Goal: Information Seeking & Learning: Learn about a topic

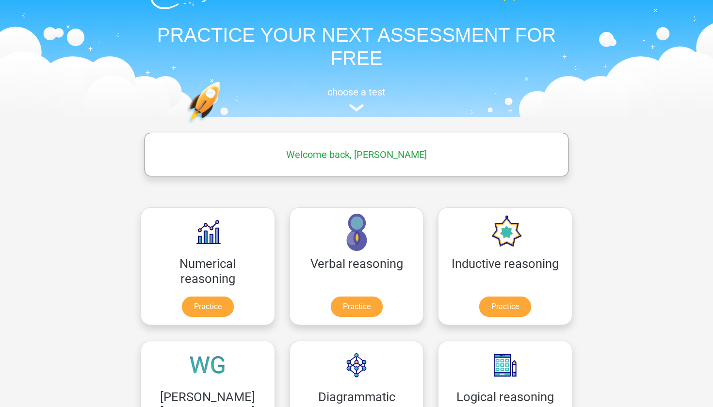
scroll to position [60, 0]
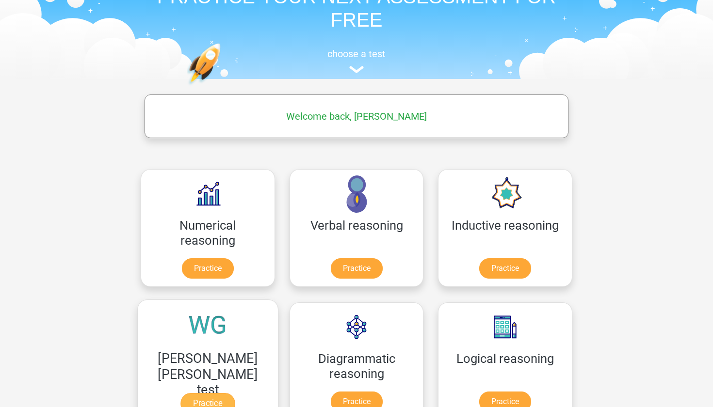
click at [235, 393] on link "Practice" at bounding box center [207, 403] width 54 height 21
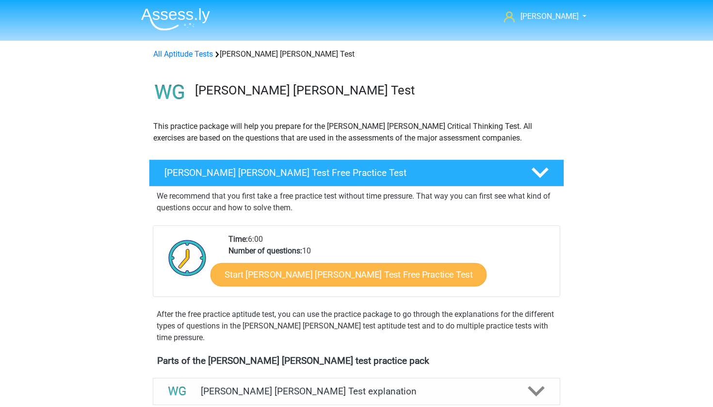
click at [300, 278] on link "Start Watson Glaser Test Free Practice Test" at bounding box center [348, 274] width 276 height 23
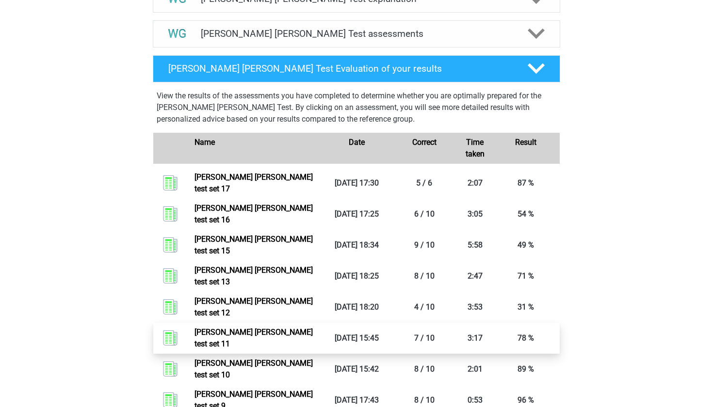
scroll to position [280, 0]
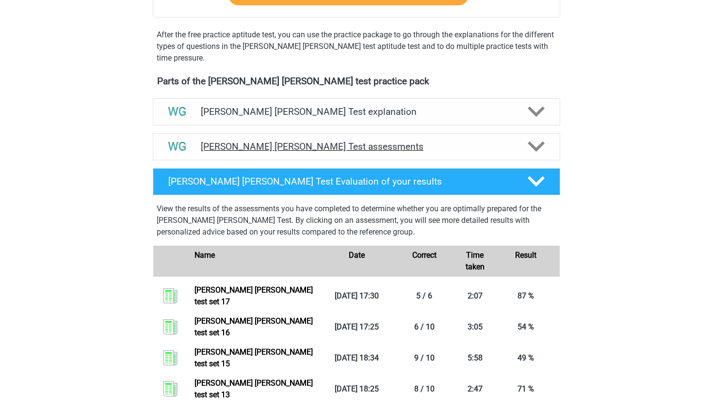
click at [431, 147] on h4 "Watson Glaser Test assessments" at bounding box center [356, 146] width 311 height 11
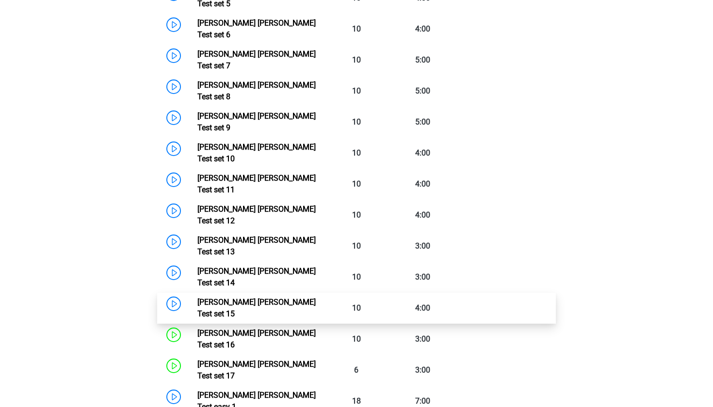
scroll to position [639, 0]
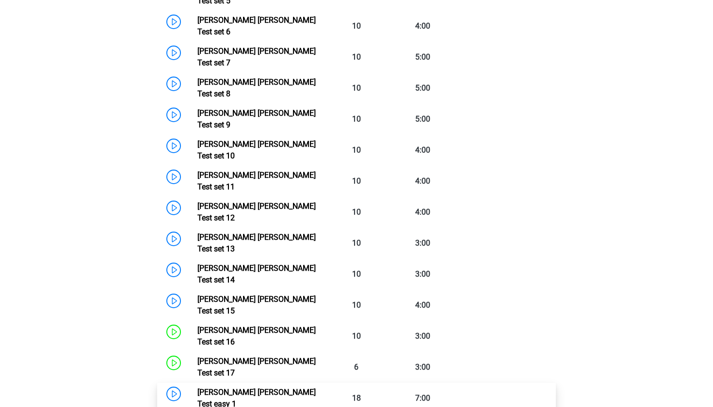
click at [197, 388] on link "Watson Glaser Test easy 1" at bounding box center [256, 398] width 118 height 21
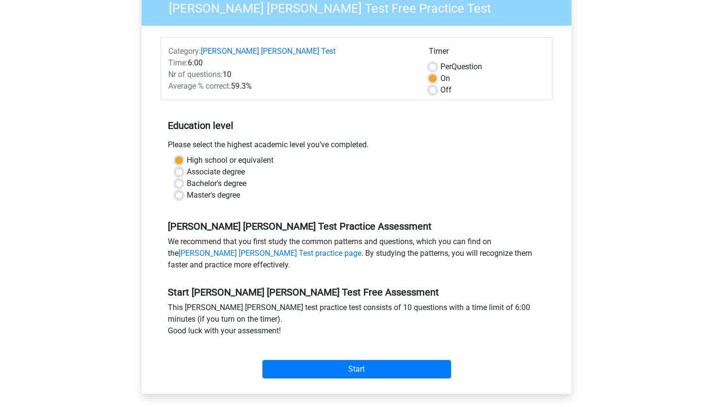
scroll to position [69, 0]
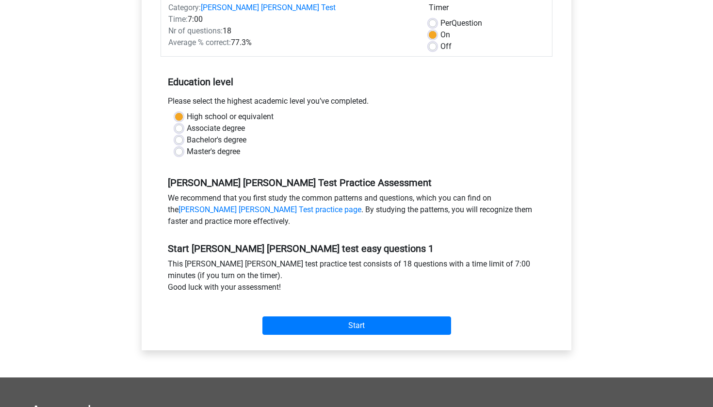
scroll to position [157, 0]
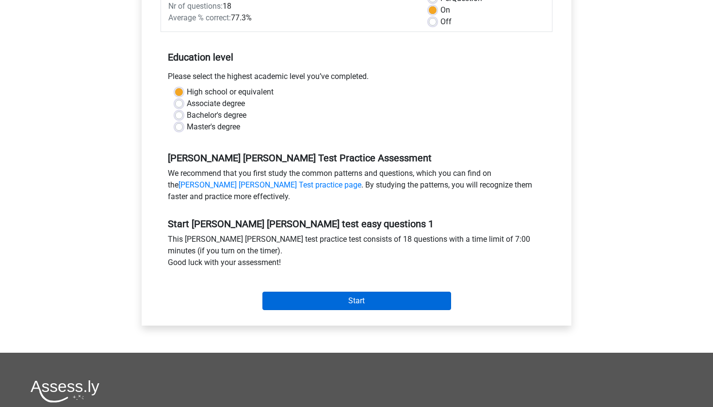
click at [367, 304] on input "Start" at bounding box center [356, 301] width 189 height 18
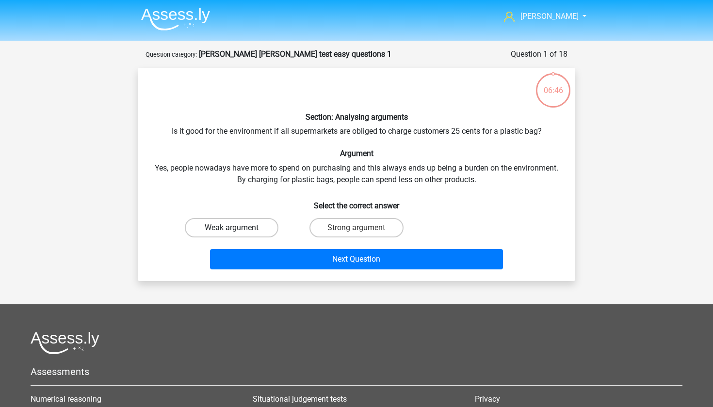
click at [240, 223] on label "Weak argument" at bounding box center [232, 227] width 94 height 19
click at [238, 228] on input "Weak argument" at bounding box center [235, 231] width 6 height 6
radio input "true"
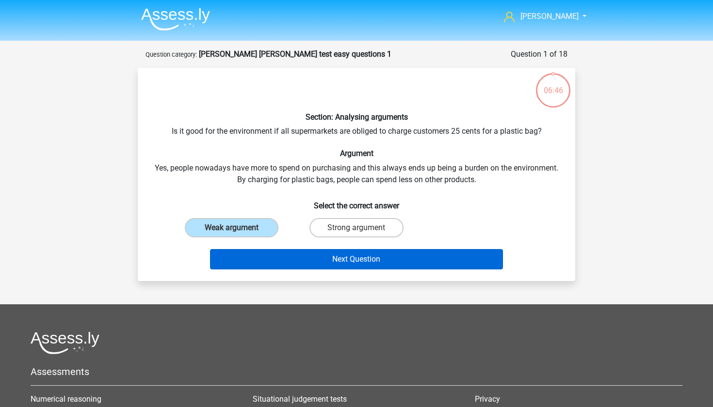
click at [277, 259] on button "Next Question" at bounding box center [356, 259] width 293 height 20
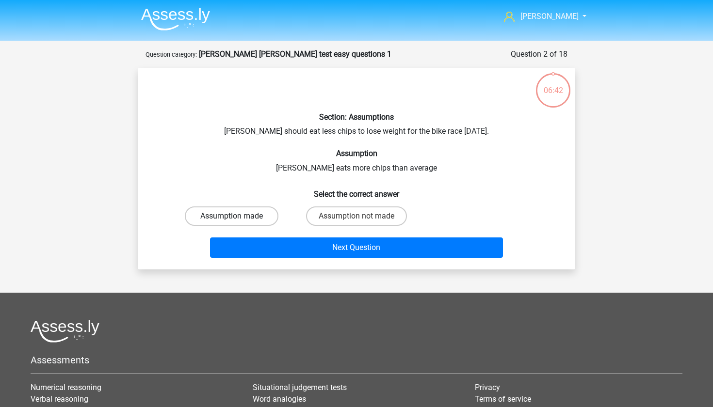
click at [262, 215] on label "Assumption made" at bounding box center [232, 216] width 94 height 19
click at [238, 216] on input "Assumption made" at bounding box center [235, 219] width 6 height 6
radio input "true"
click at [342, 219] on label "Assumption not made" at bounding box center [356, 216] width 101 height 19
click at [356, 219] on input "Assumption not made" at bounding box center [359, 219] width 6 height 6
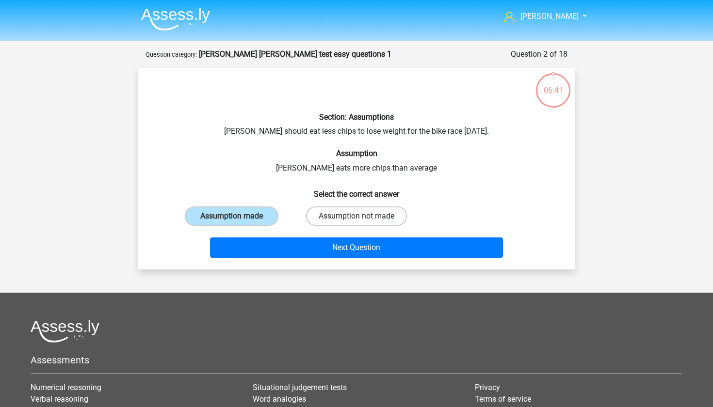
radio input "true"
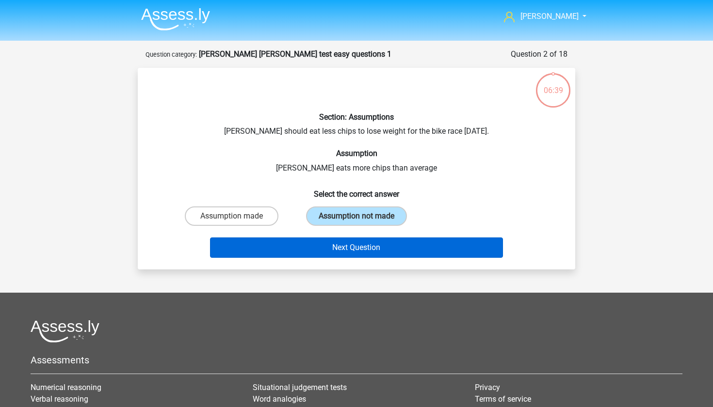
click at [328, 250] on button "Next Question" at bounding box center [356, 248] width 293 height 20
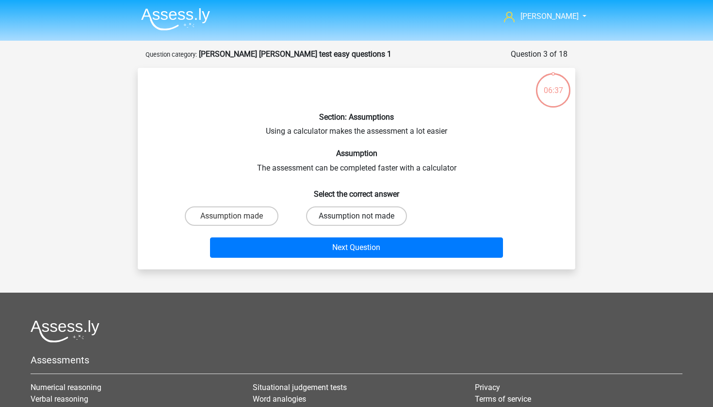
click at [336, 217] on label "Assumption not made" at bounding box center [356, 216] width 101 height 19
click at [356, 217] on input "Assumption not made" at bounding box center [359, 219] width 6 height 6
radio input "true"
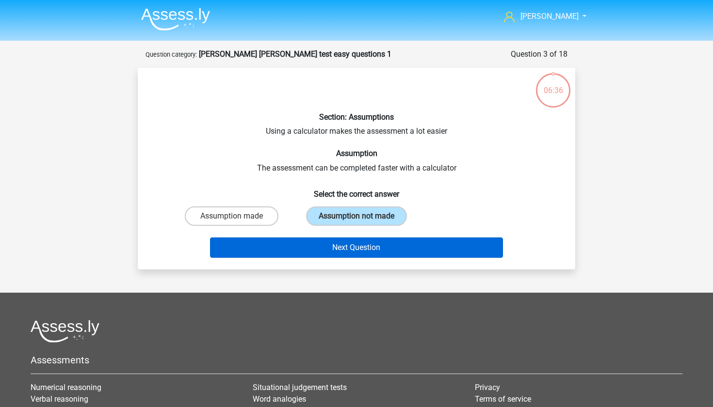
click at [333, 247] on button "Next Question" at bounding box center [356, 248] width 293 height 20
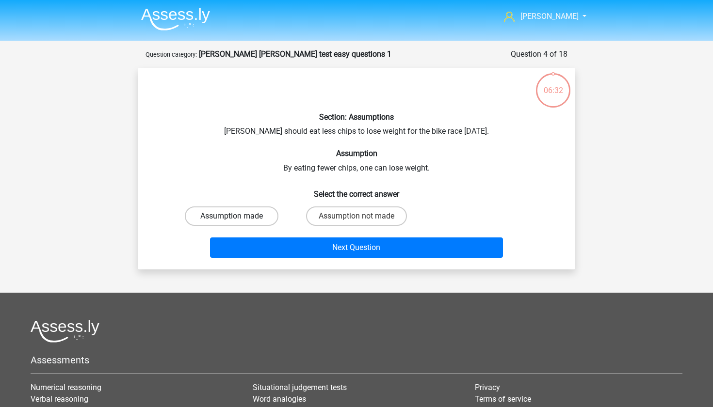
click at [259, 220] on label "Assumption made" at bounding box center [232, 216] width 94 height 19
click at [238, 220] on input "Assumption made" at bounding box center [235, 219] width 6 height 6
radio input "true"
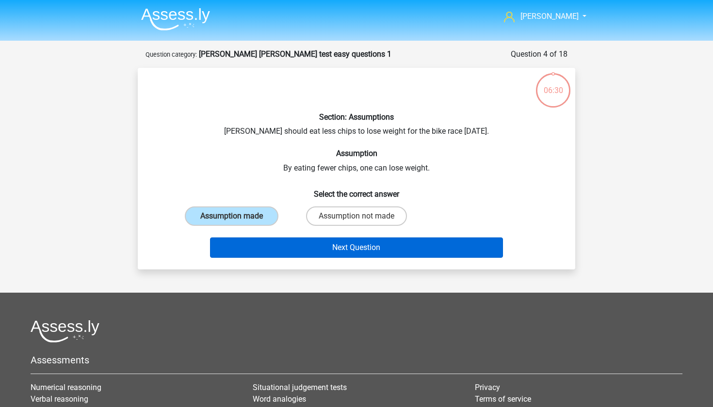
click at [282, 244] on button "Next Question" at bounding box center [356, 248] width 293 height 20
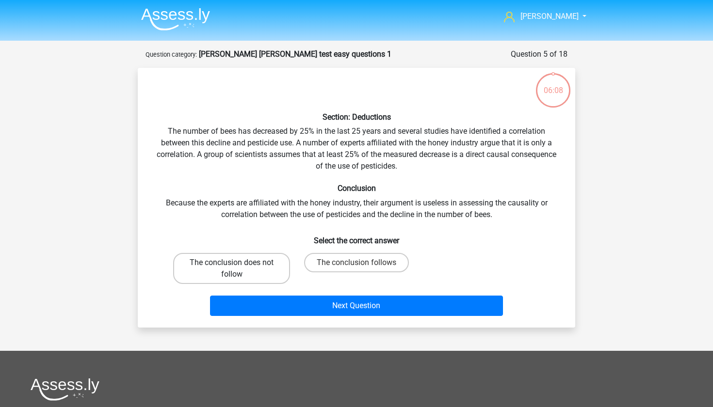
click at [256, 260] on label "The conclusion does not follow" at bounding box center [231, 268] width 117 height 31
click at [238, 263] on input "The conclusion does not follow" at bounding box center [235, 266] width 6 height 6
radio input "true"
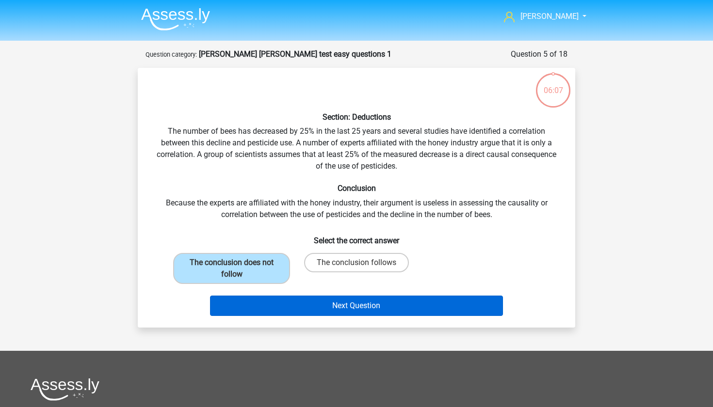
click at [322, 302] on button "Next Question" at bounding box center [356, 306] width 293 height 20
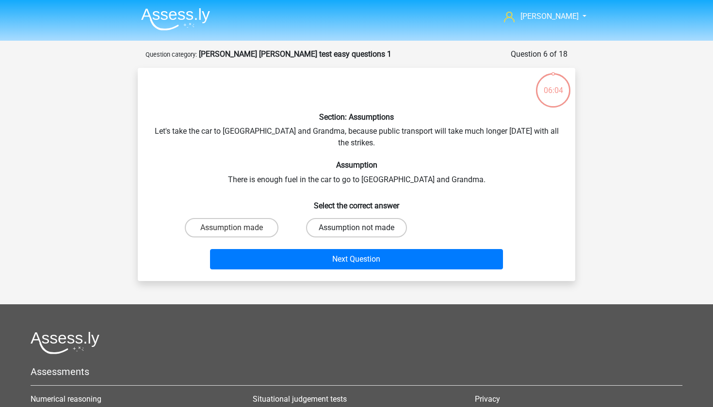
click at [343, 219] on label "Assumption not made" at bounding box center [356, 227] width 101 height 19
click at [356, 228] on input "Assumption not made" at bounding box center [359, 231] width 6 height 6
radio input "true"
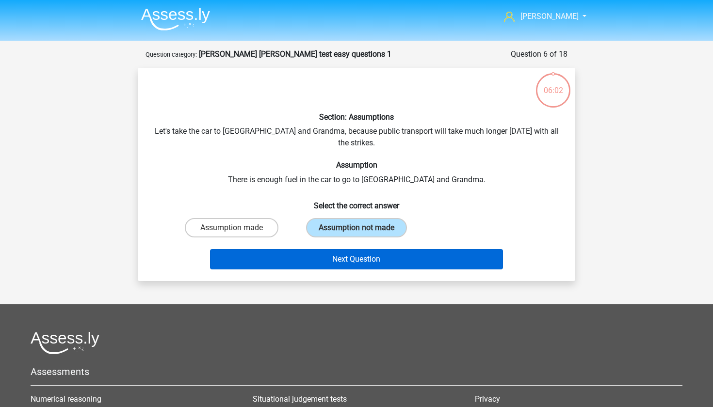
click at [336, 249] on button "Next Question" at bounding box center [356, 259] width 293 height 20
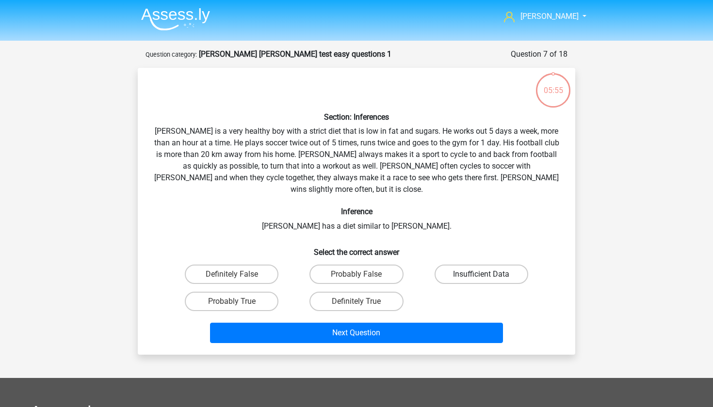
click at [461, 265] on label "Insufficient Data" at bounding box center [481, 274] width 94 height 19
click at [481, 274] on input "Insufficient Data" at bounding box center [484, 277] width 6 height 6
radio input "true"
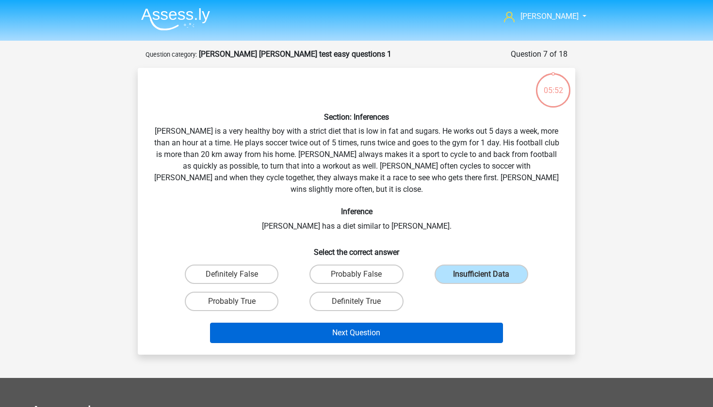
click at [436, 323] on button "Next Question" at bounding box center [356, 333] width 293 height 20
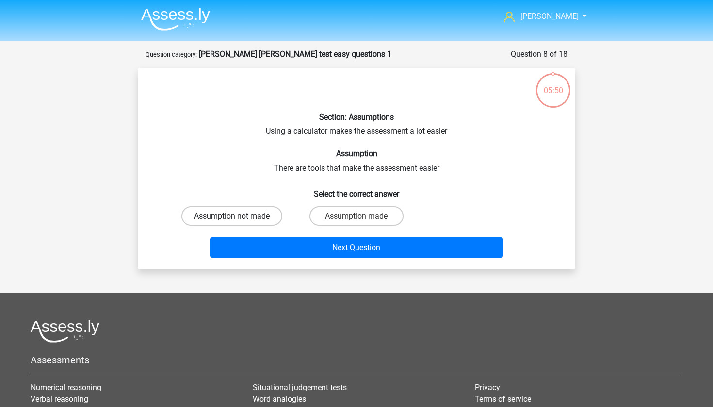
click at [237, 210] on label "Assumption not made" at bounding box center [231, 216] width 101 height 19
click at [237, 216] on input "Assumption not made" at bounding box center [235, 219] width 6 height 6
radio input "true"
click at [324, 215] on label "Assumption made" at bounding box center [356, 216] width 94 height 19
click at [356, 216] on input "Assumption made" at bounding box center [359, 219] width 6 height 6
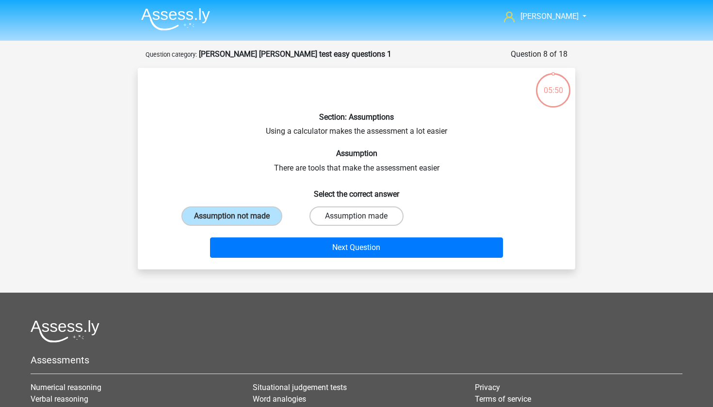
radio input "true"
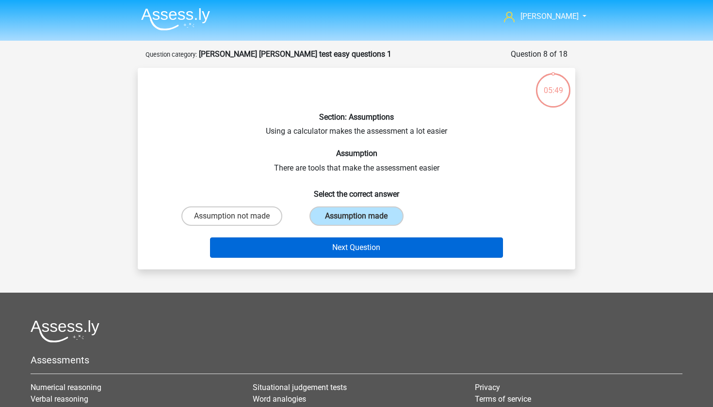
click at [320, 240] on button "Next Question" at bounding box center [356, 248] width 293 height 20
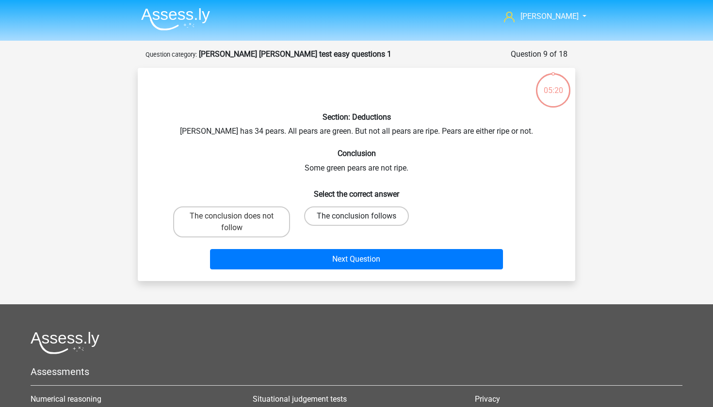
click at [326, 212] on label "The conclusion follows" at bounding box center [356, 216] width 105 height 19
click at [356, 216] on input "The conclusion follows" at bounding box center [359, 219] width 6 height 6
radio input "true"
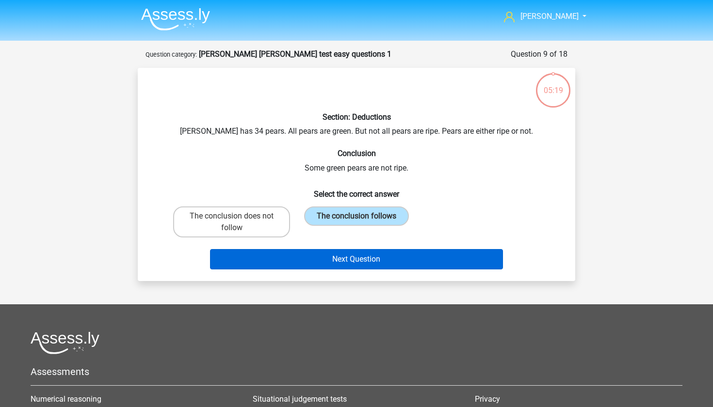
click at [333, 255] on button "Next Question" at bounding box center [356, 259] width 293 height 20
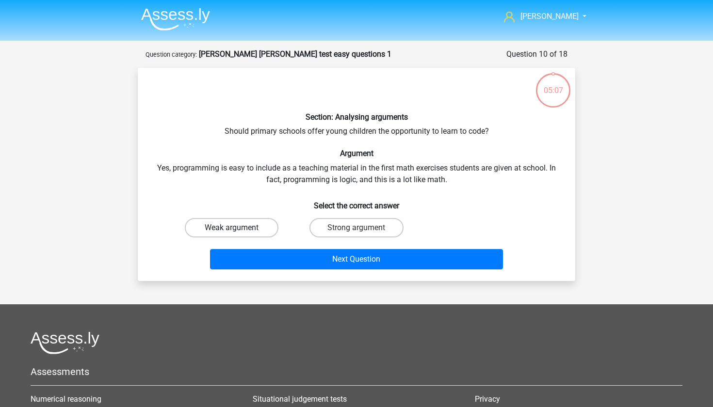
click at [257, 235] on label "Weak argument" at bounding box center [232, 227] width 94 height 19
click at [238, 234] on input "Weak argument" at bounding box center [235, 231] width 6 height 6
radio input "true"
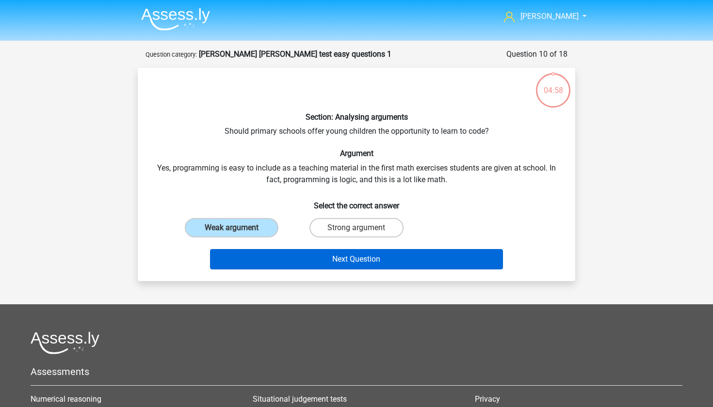
click at [298, 257] on button "Next Question" at bounding box center [356, 259] width 293 height 20
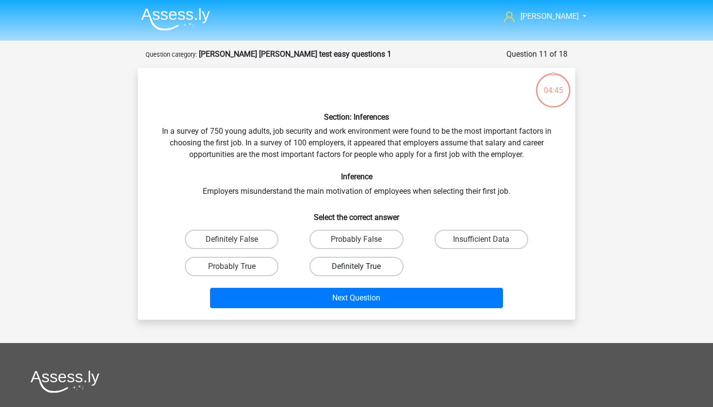
click at [350, 261] on label "Definitely True" at bounding box center [356, 266] width 94 height 19
click at [356, 267] on input "Definitely True" at bounding box center [359, 270] width 6 height 6
radio input "true"
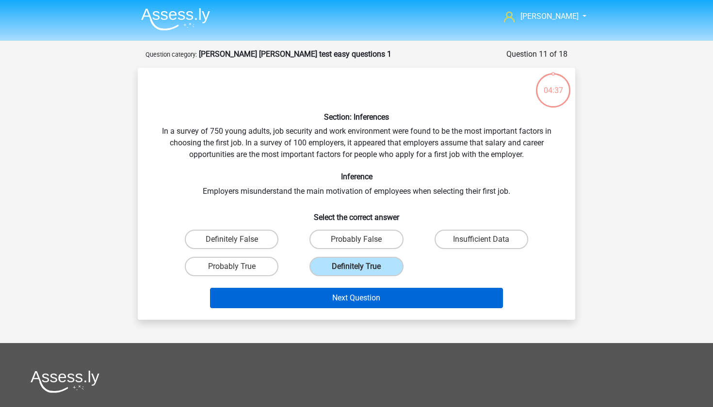
click at [299, 291] on button "Next Question" at bounding box center [356, 298] width 293 height 20
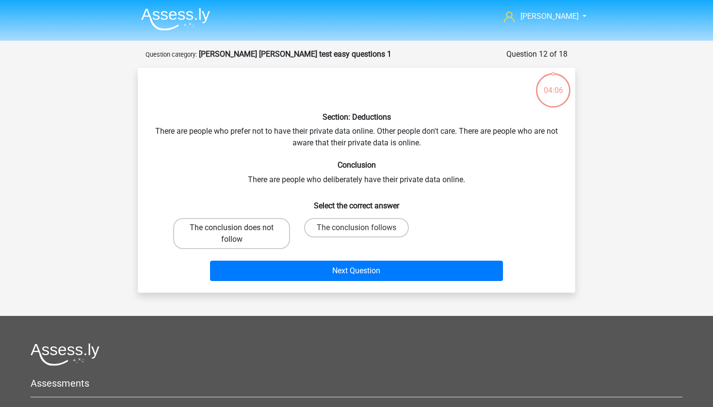
click at [261, 235] on label "The conclusion does not follow" at bounding box center [231, 233] width 117 height 31
click at [238, 234] on input "The conclusion does not follow" at bounding box center [235, 231] width 6 height 6
radio input "true"
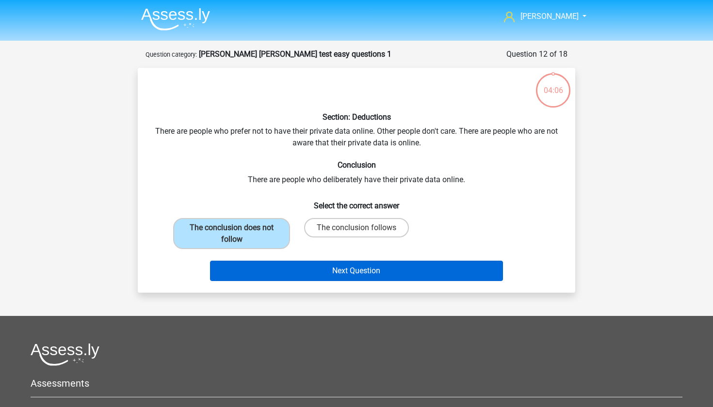
click at [299, 264] on button "Next Question" at bounding box center [356, 271] width 293 height 20
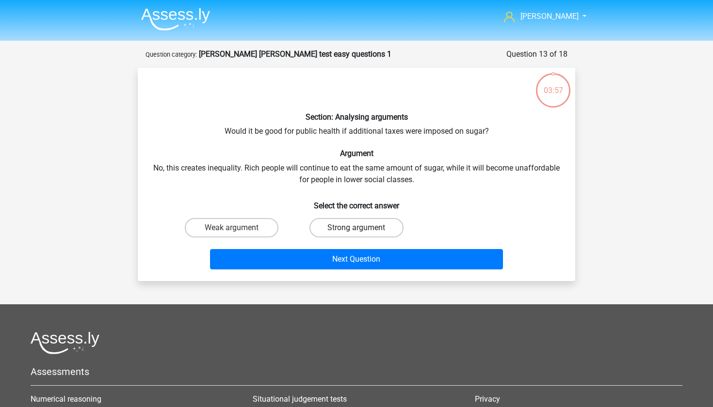
click at [330, 224] on label "Strong argument" at bounding box center [356, 227] width 94 height 19
click at [356, 228] on input "Strong argument" at bounding box center [359, 231] width 6 height 6
radio input "true"
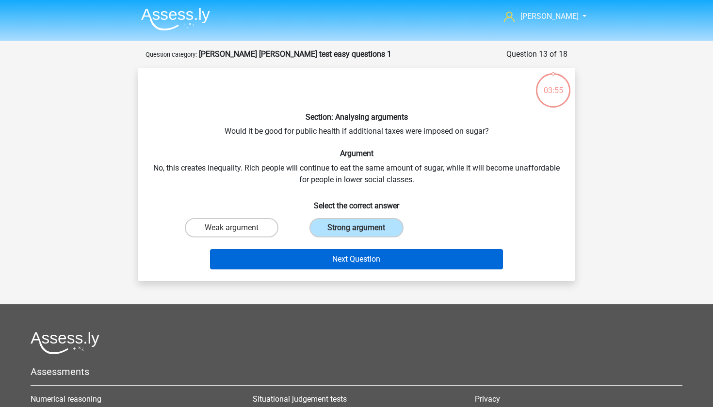
click at [306, 254] on button "Next Question" at bounding box center [356, 259] width 293 height 20
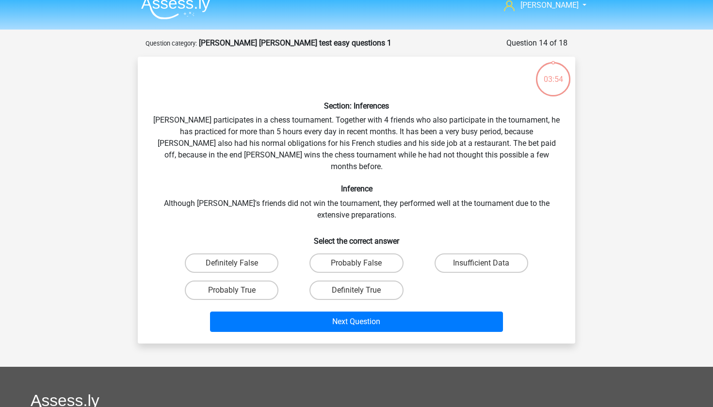
scroll to position [16, 0]
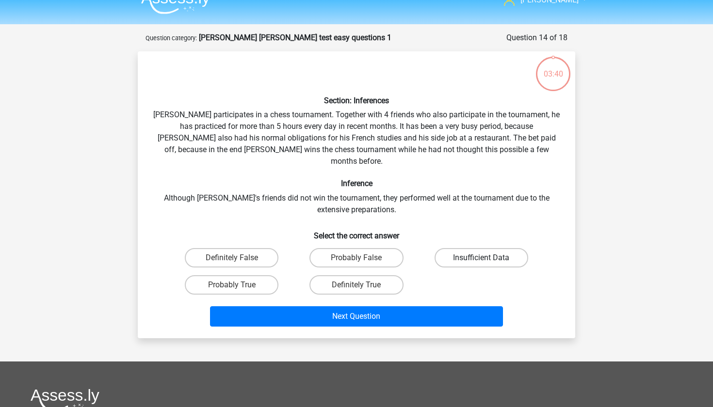
click at [472, 248] on label "Insufficient Data" at bounding box center [481, 257] width 94 height 19
click at [481, 258] on input "Insufficient Data" at bounding box center [484, 261] width 6 height 6
radio input "true"
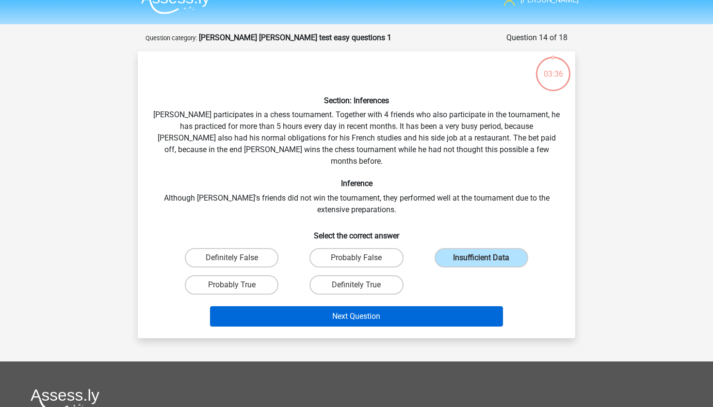
click at [410, 306] on button "Next Question" at bounding box center [356, 316] width 293 height 20
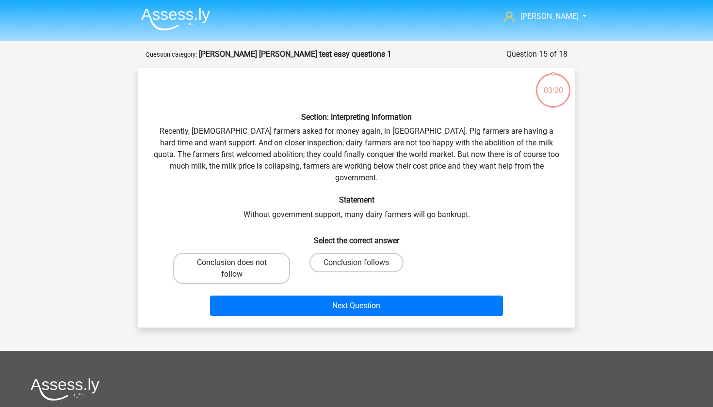
click at [254, 253] on label "Conclusion does not follow" at bounding box center [231, 268] width 117 height 31
click at [238, 263] on input "Conclusion does not follow" at bounding box center [235, 266] width 6 height 6
radio input "true"
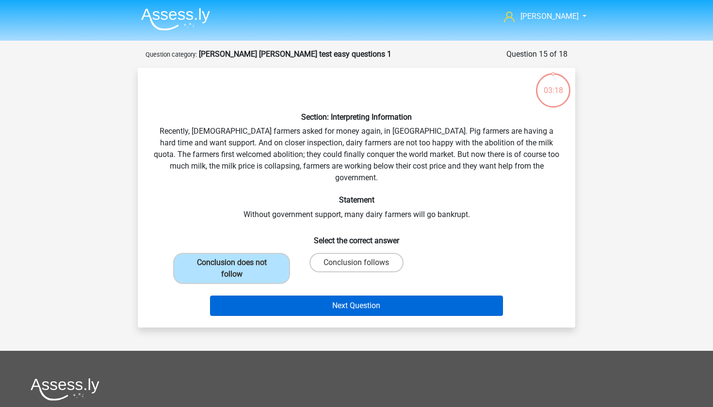
click at [312, 296] on button "Next Question" at bounding box center [356, 306] width 293 height 20
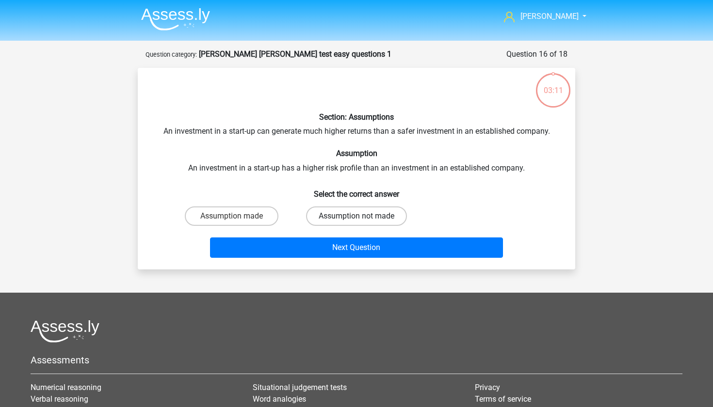
click at [321, 212] on label "Assumption not made" at bounding box center [356, 216] width 101 height 19
click at [356, 216] on input "Assumption not made" at bounding box center [359, 219] width 6 height 6
radio input "true"
click at [265, 218] on label "Assumption made" at bounding box center [232, 216] width 94 height 19
click at [238, 218] on input "Assumption made" at bounding box center [235, 219] width 6 height 6
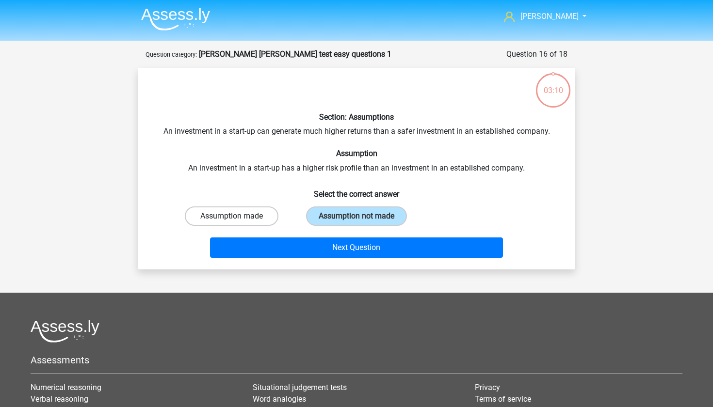
radio input "true"
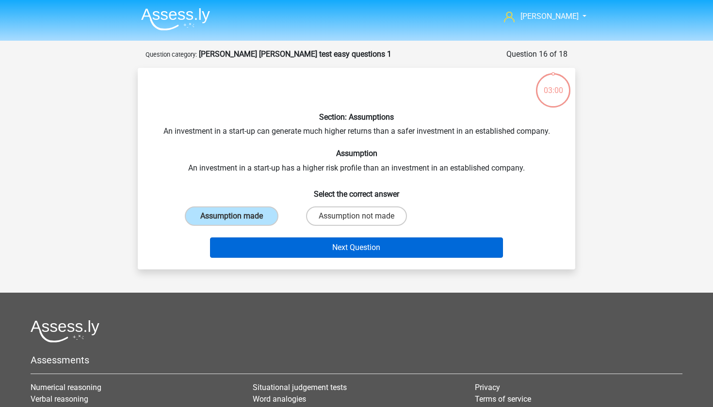
click at [298, 245] on button "Next Question" at bounding box center [356, 248] width 293 height 20
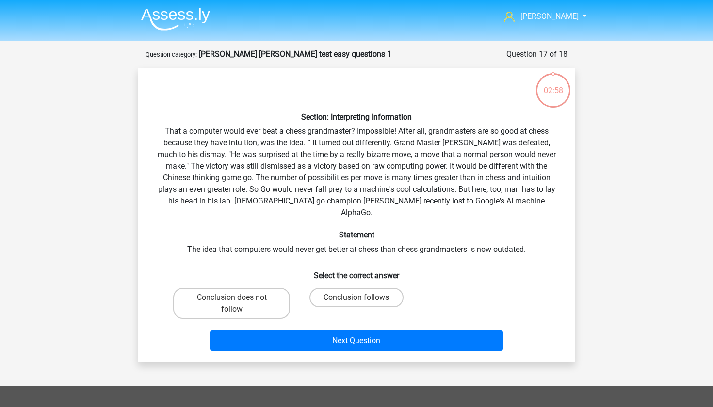
scroll to position [8, 0]
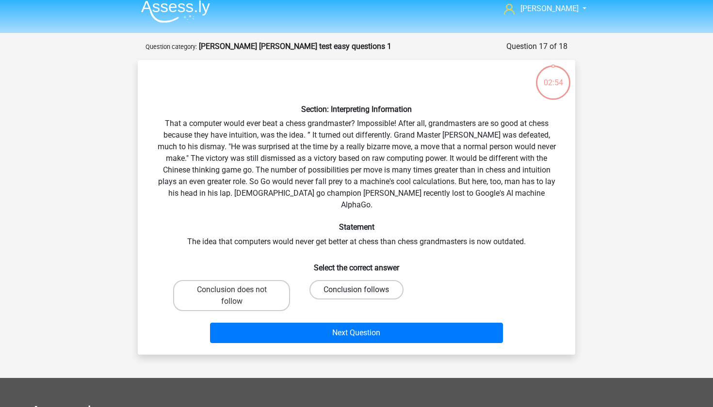
click at [327, 280] on label "Conclusion follows" at bounding box center [356, 289] width 94 height 19
click at [356, 290] on input "Conclusion follows" at bounding box center [359, 293] width 6 height 6
radio input "true"
click at [328, 315] on div "Next Question" at bounding box center [356, 331] width 406 height 32
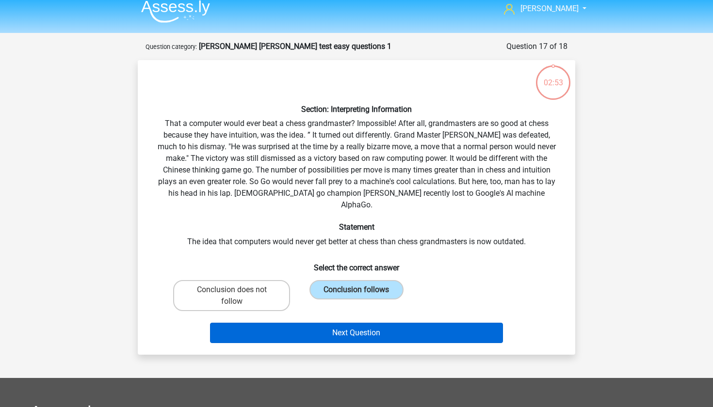
click at [321, 323] on button "Next Question" at bounding box center [356, 333] width 293 height 20
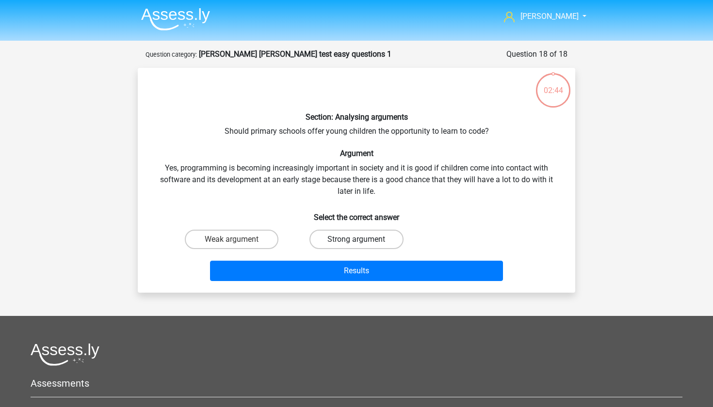
click at [325, 238] on label "Strong argument" at bounding box center [356, 239] width 94 height 19
click at [356, 240] on input "Strong argument" at bounding box center [359, 243] width 6 height 6
radio input "true"
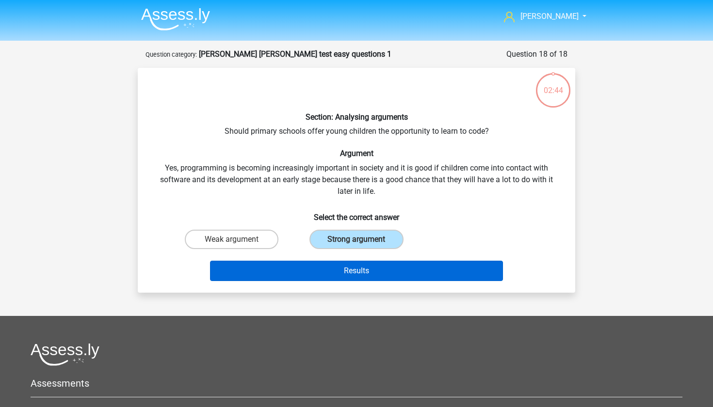
click at [320, 266] on button "Results" at bounding box center [356, 271] width 293 height 20
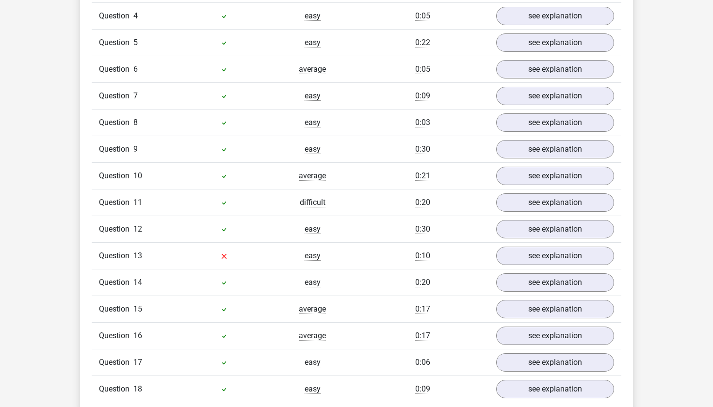
scroll to position [780, 0]
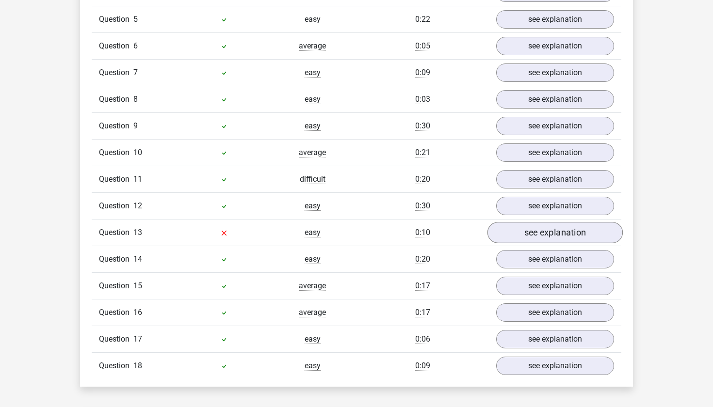
click at [553, 223] on link "see explanation" at bounding box center [554, 232] width 135 height 21
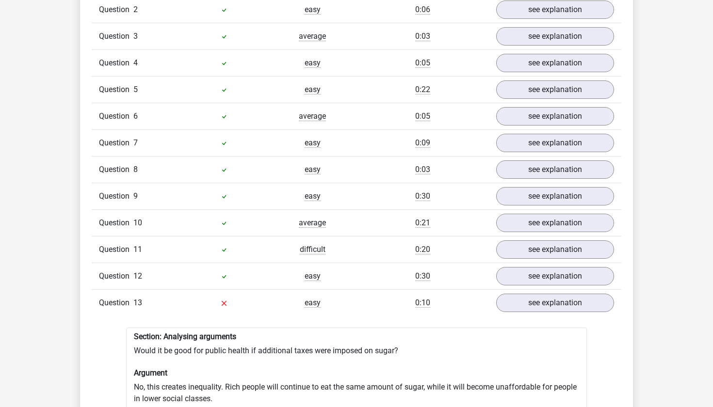
scroll to position [689, 0]
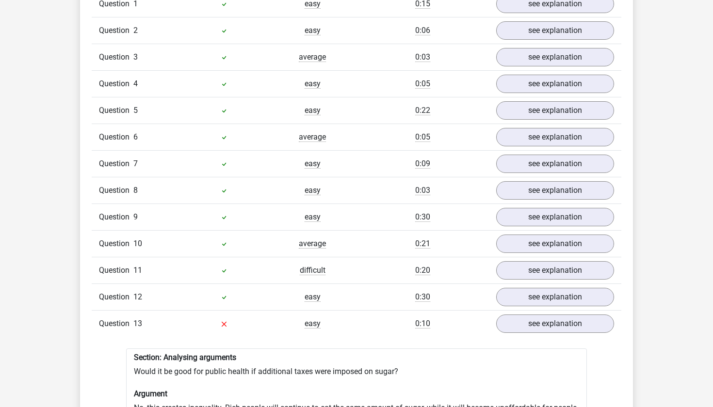
click at [529, 257] on div "Question 11 difficult 0:20 see explanation" at bounding box center [356, 270] width 529 height 27
click at [529, 260] on link "see explanation" at bounding box center [554, 270] width 135 height 21
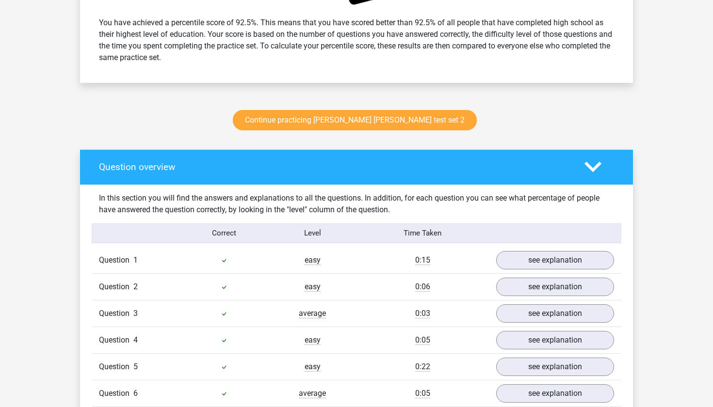
scroll to position [161, 0]
